Goal: Task Accomplishment & Management: Use online tool/utility

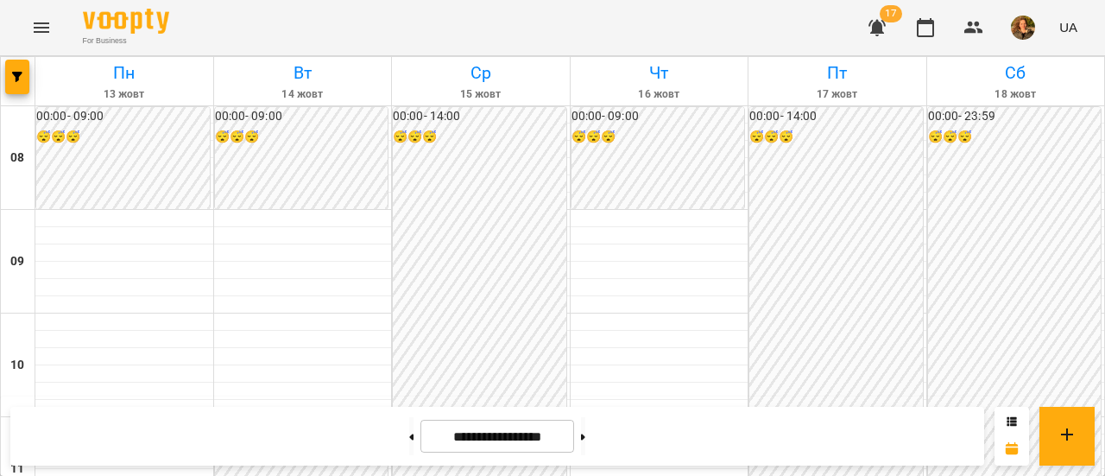
scroll to position [746, 0]
click at [21, 79] on icon "button" at bounding box center [17, 77] width 10 height 10
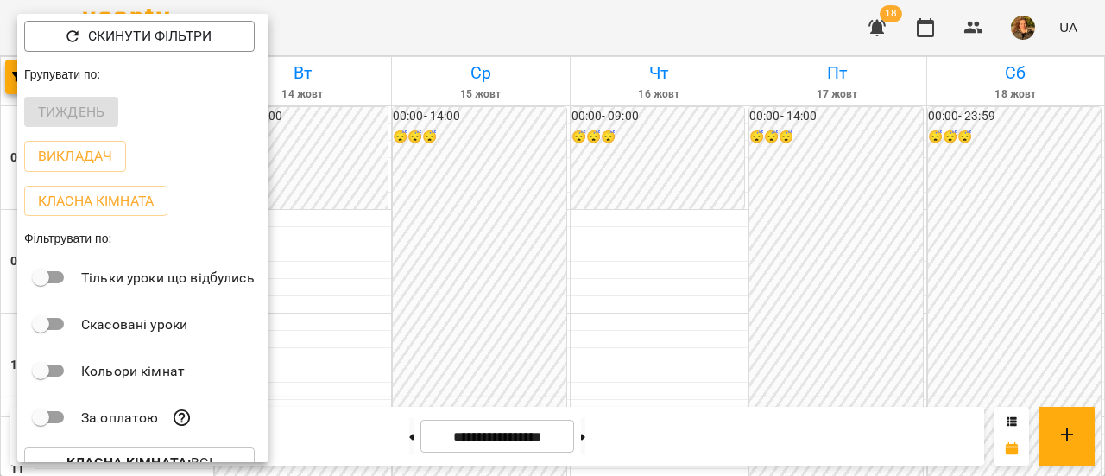
click at [373, 256] on div at bounding box center [552, 238] width 1105 height 476
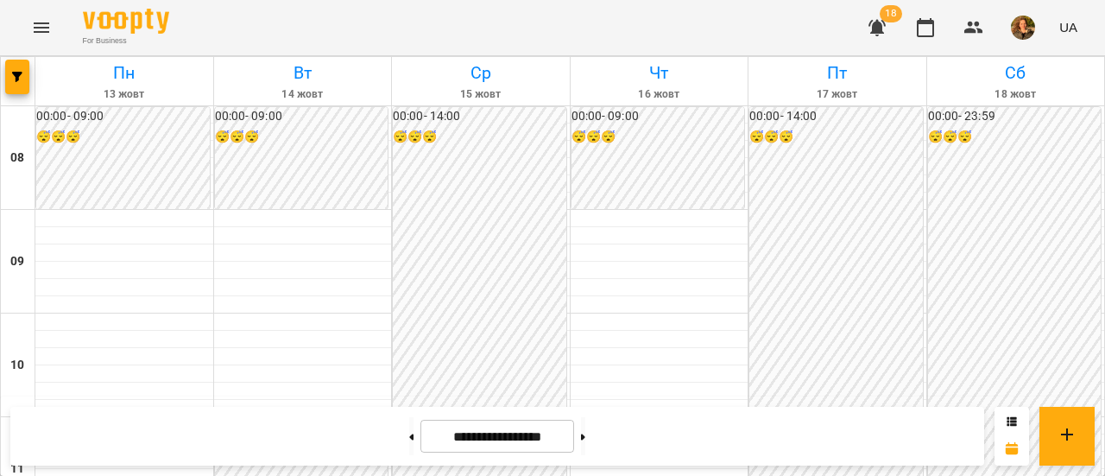
scroll to position [854, 0]
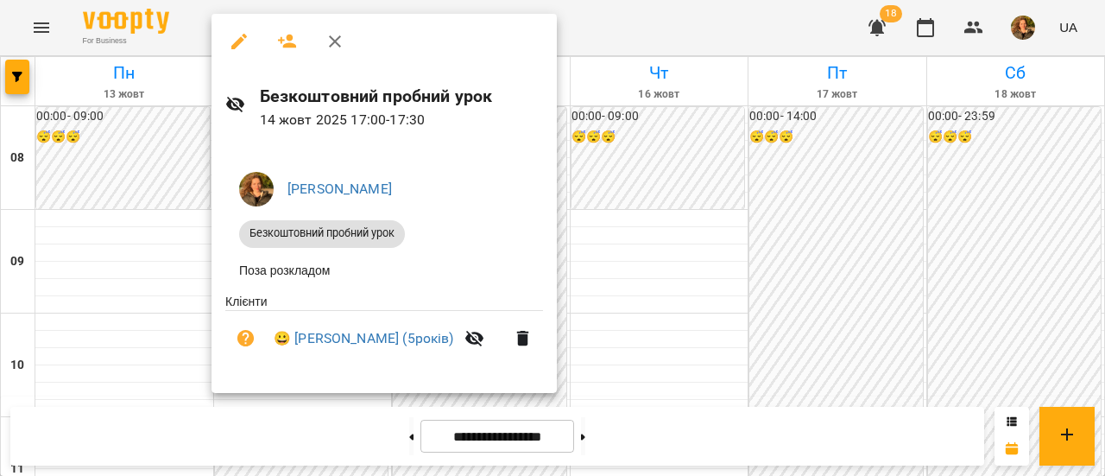
click at [618, 39] on div at bounding box center [552, 238] width 1105 height 476
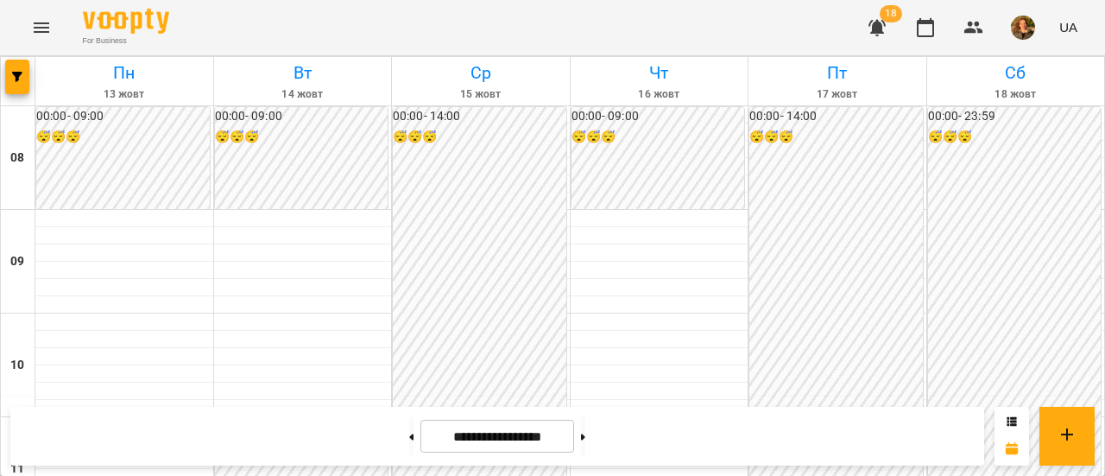
scroll to position [536, 0]
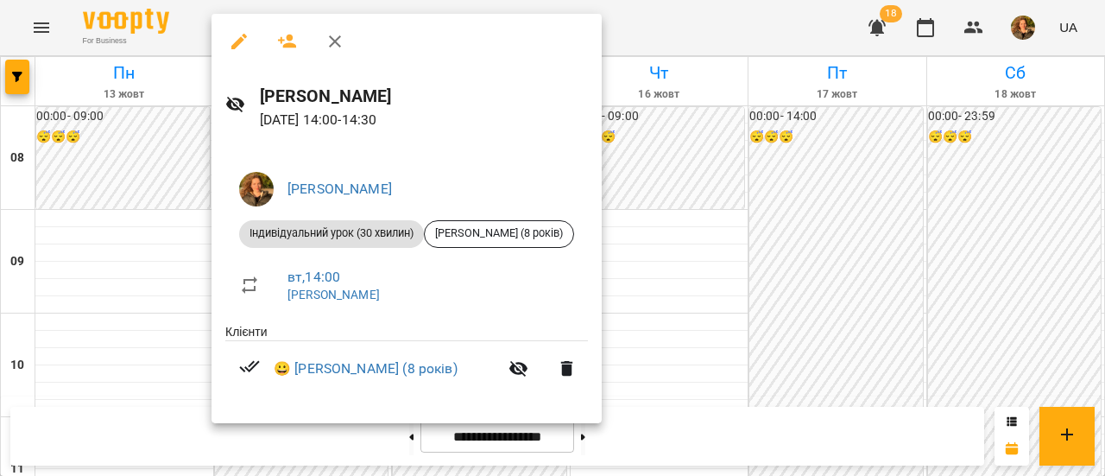
click at [730, 35] on div at bounding box center [552, 238] width 1105 height 476
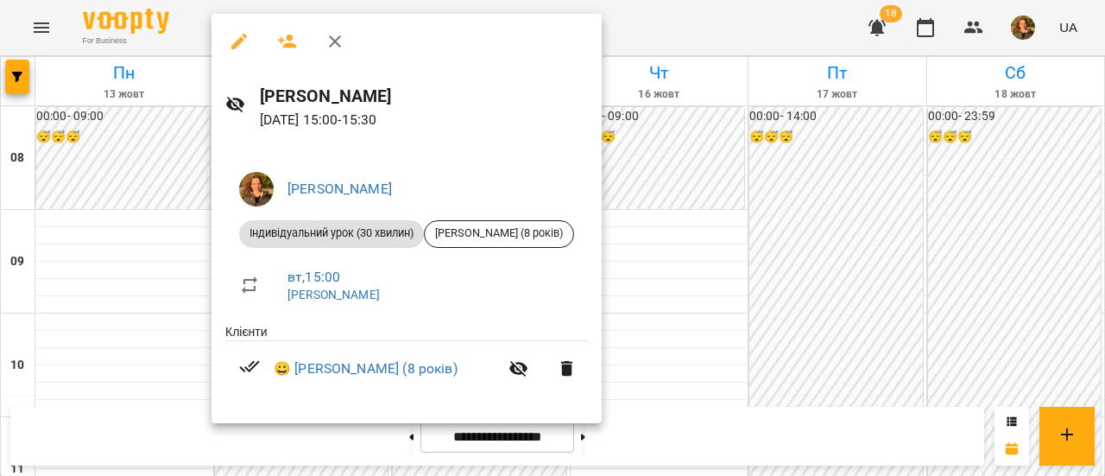
click at [739, 249] on div at bounding box center [552, 238] width 1105 height 476
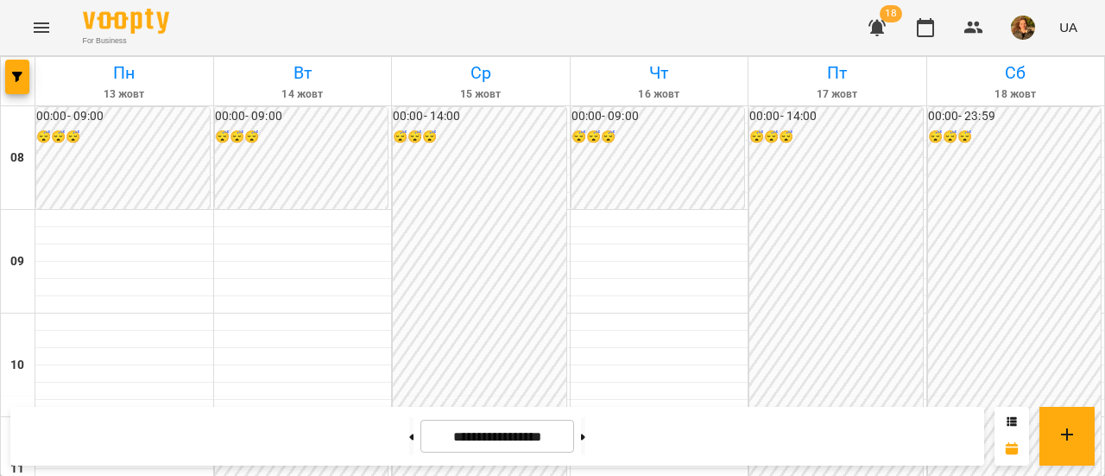
scroll to position [667, 0]
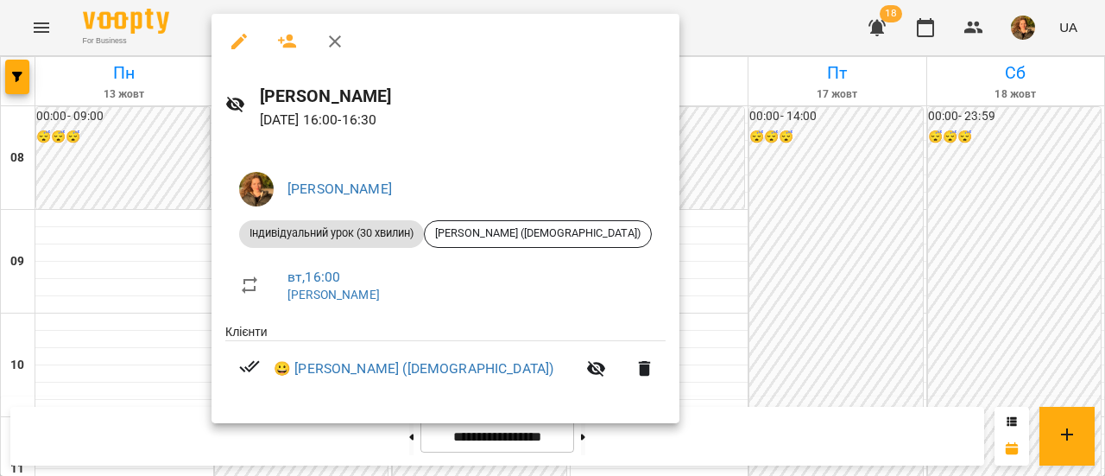
click at [128, 244] on div at bounding box center [552, 238] width 1105 height 476
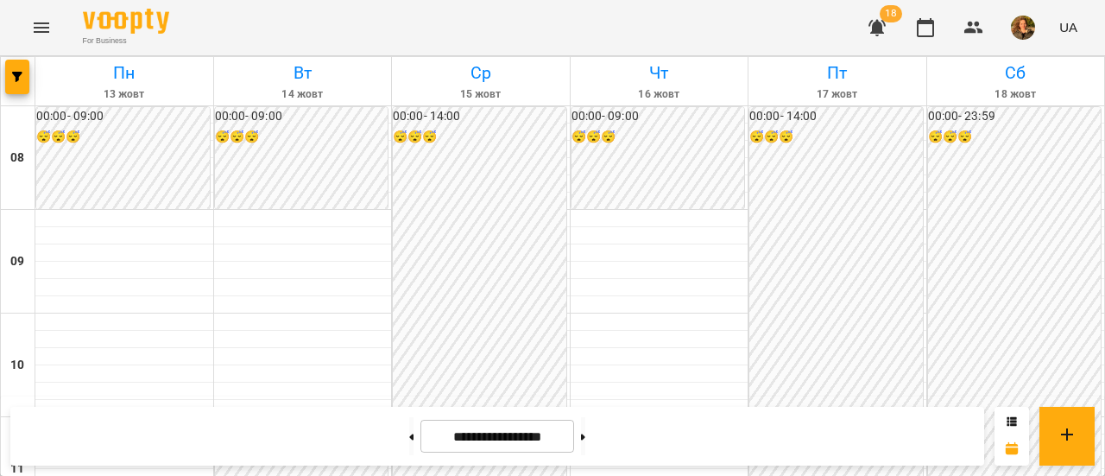
scroll to position [805, 0]
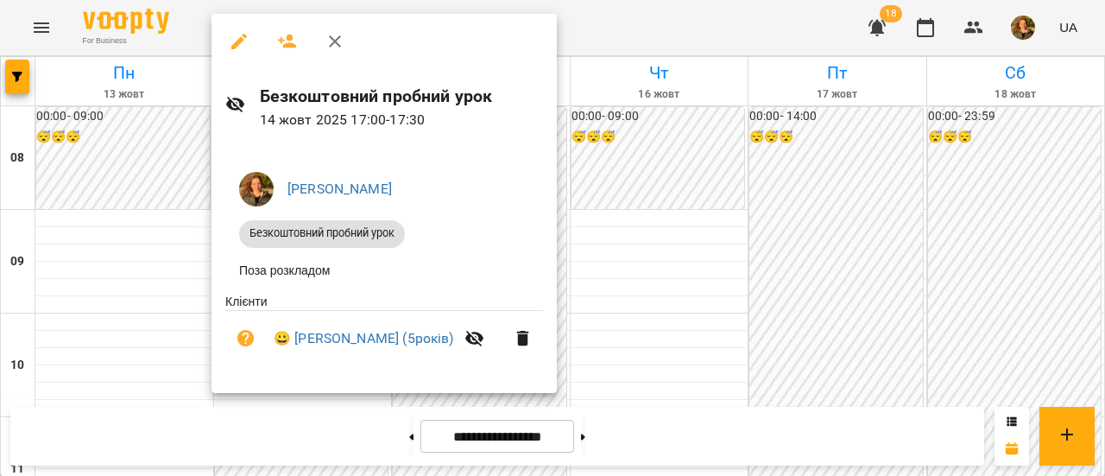
click at [154, 273] on div at bounding box center [552, 238] width 1105 height 476
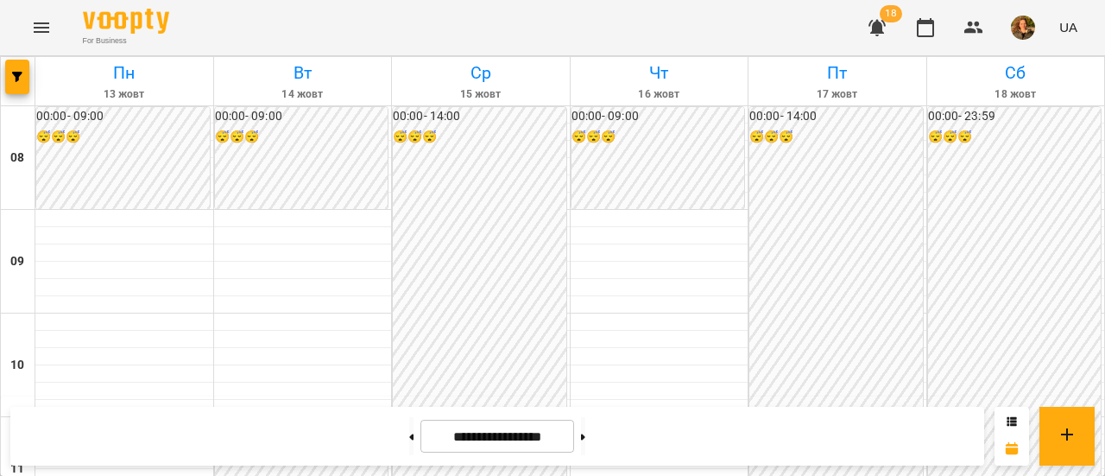
scroll to position [830, 0]
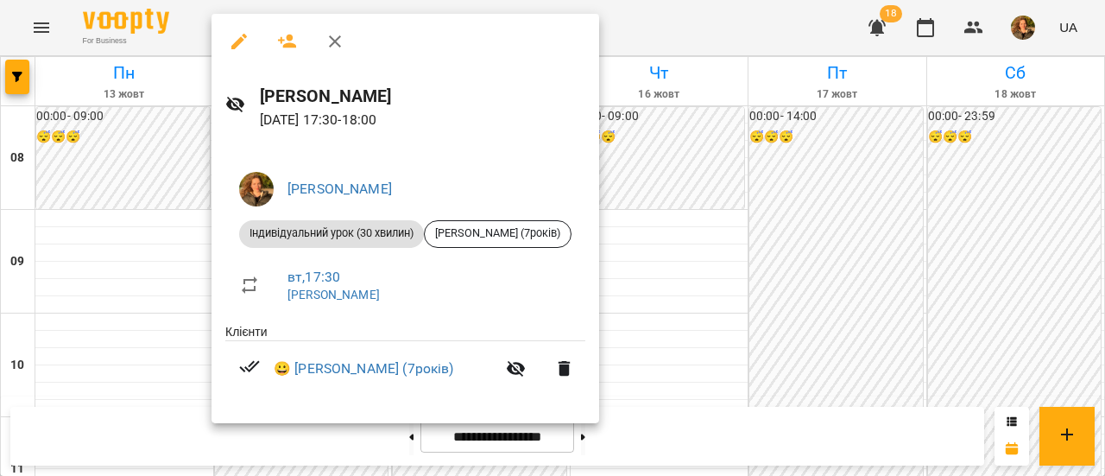
click at [195, 267] on div at bounding box center [552, 238] width 1105 height 476
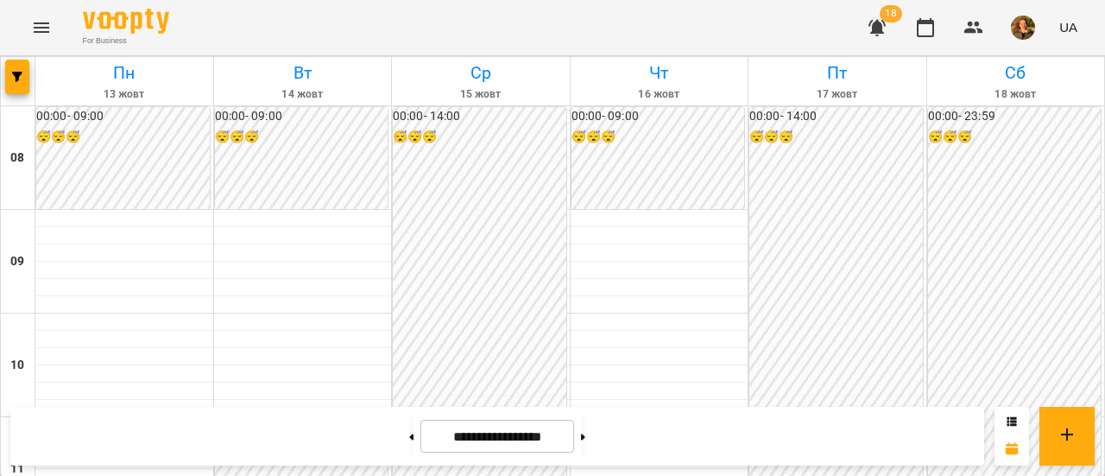
scroll to position [584, 0]
